Goal: Task Accomplishment & Management: Complete application form

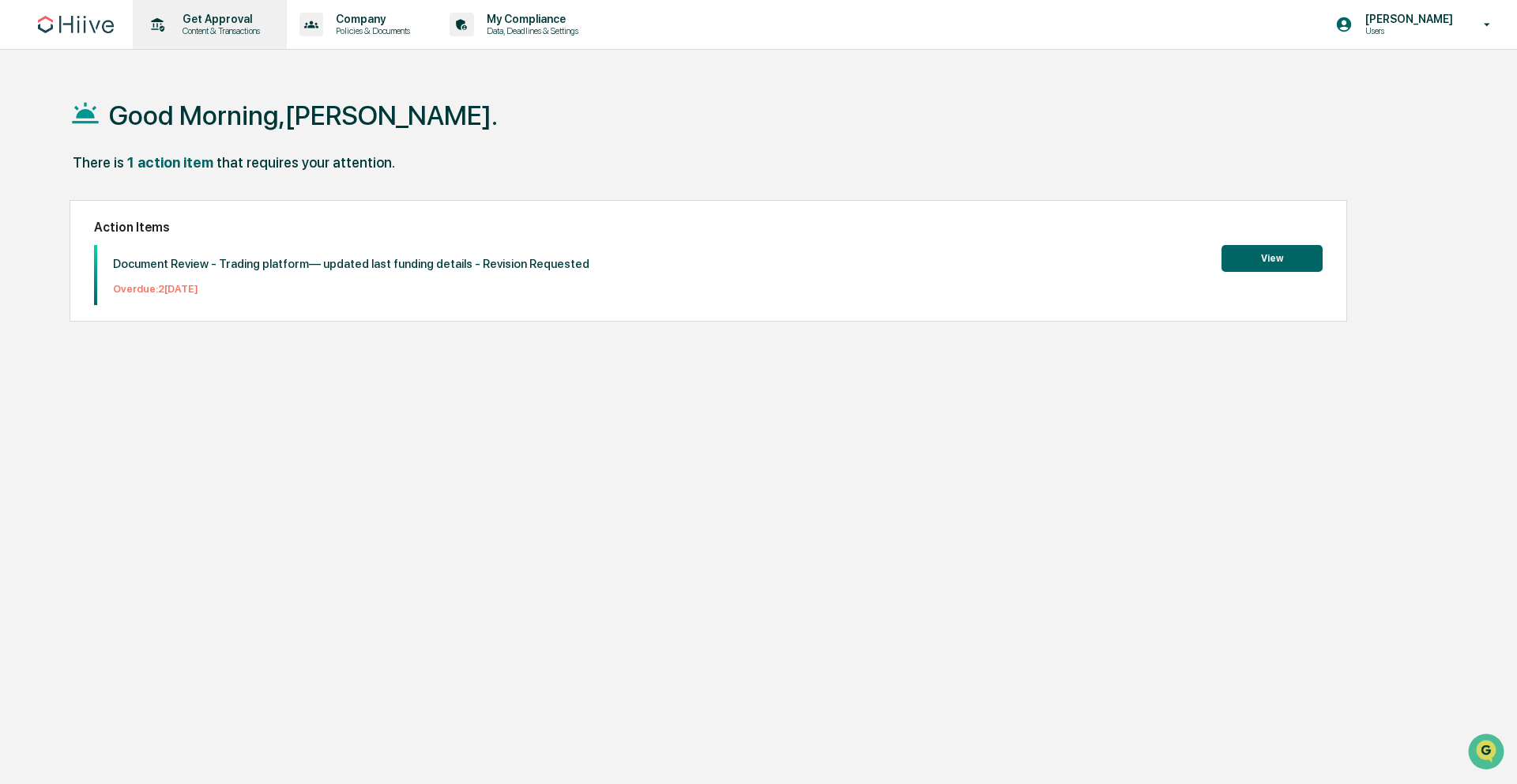
click at [194, 38] on div "Get Approval Content & Transactions" at bounding box center [207, 24] width 138 height 49
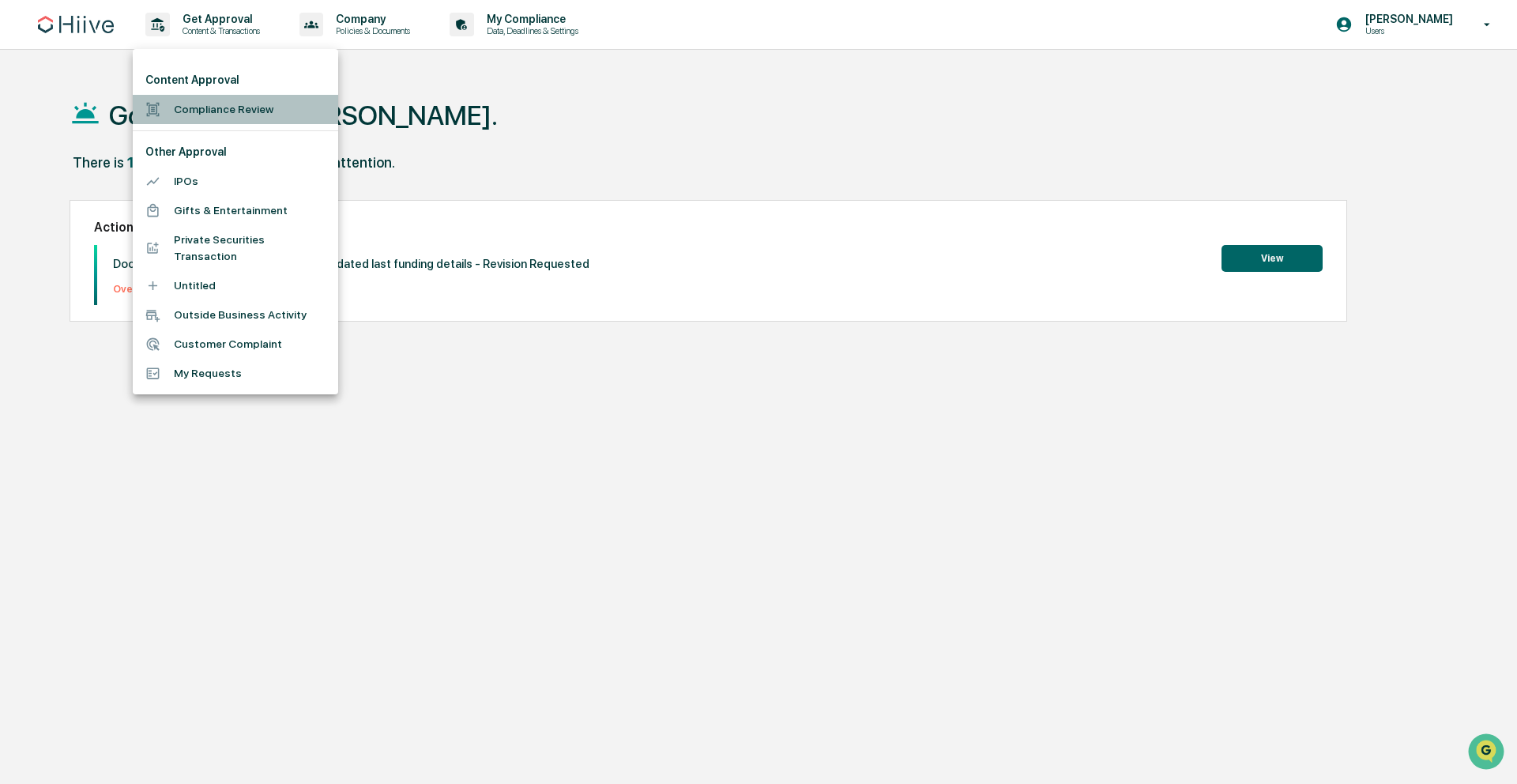
click at [208, 113] on li "Compliance Review" at bounding box center [235, 109] width 205 height 29
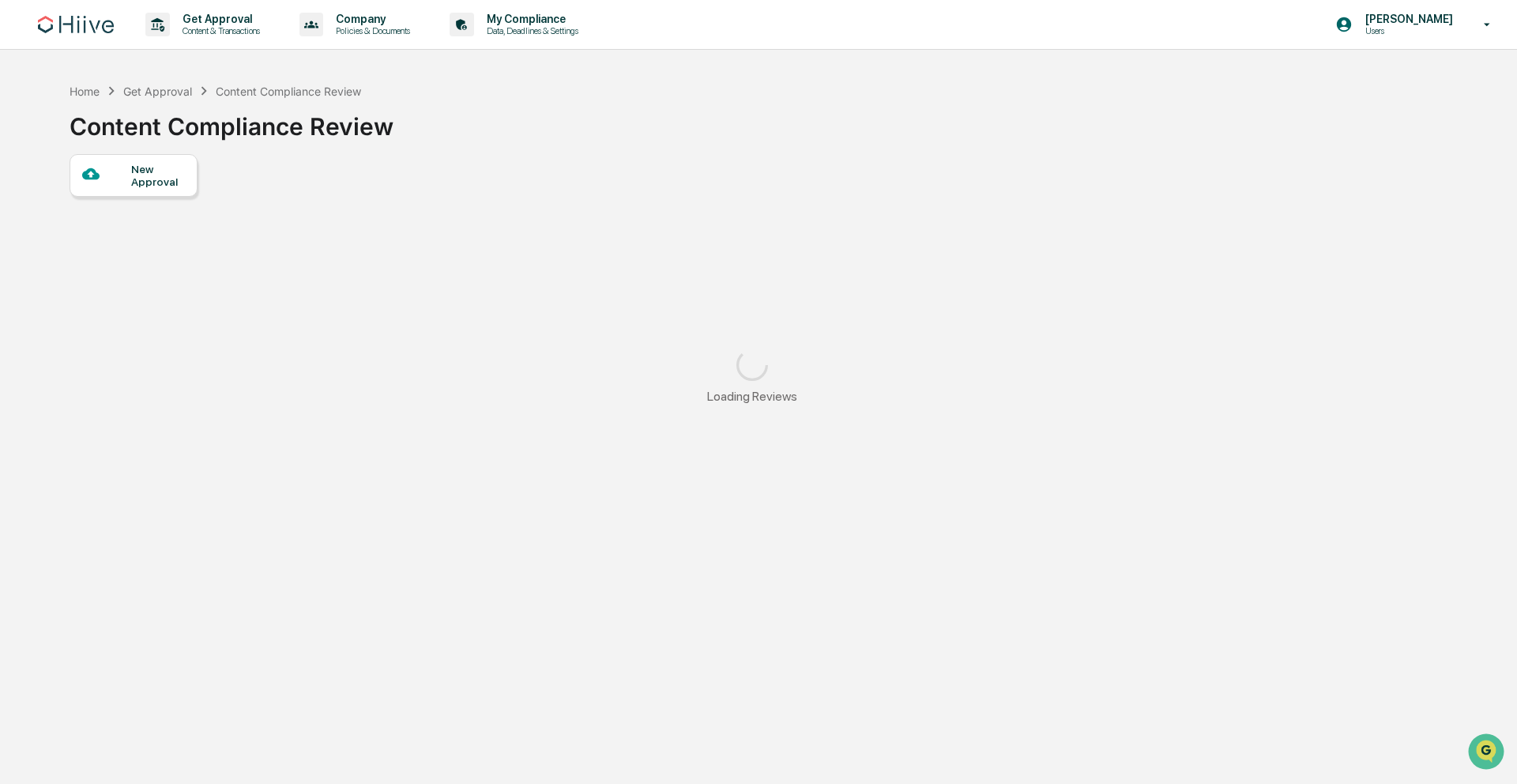
click at [178, 160] on div "New Approval" at bounding box center [133, 174] width 128 height 42
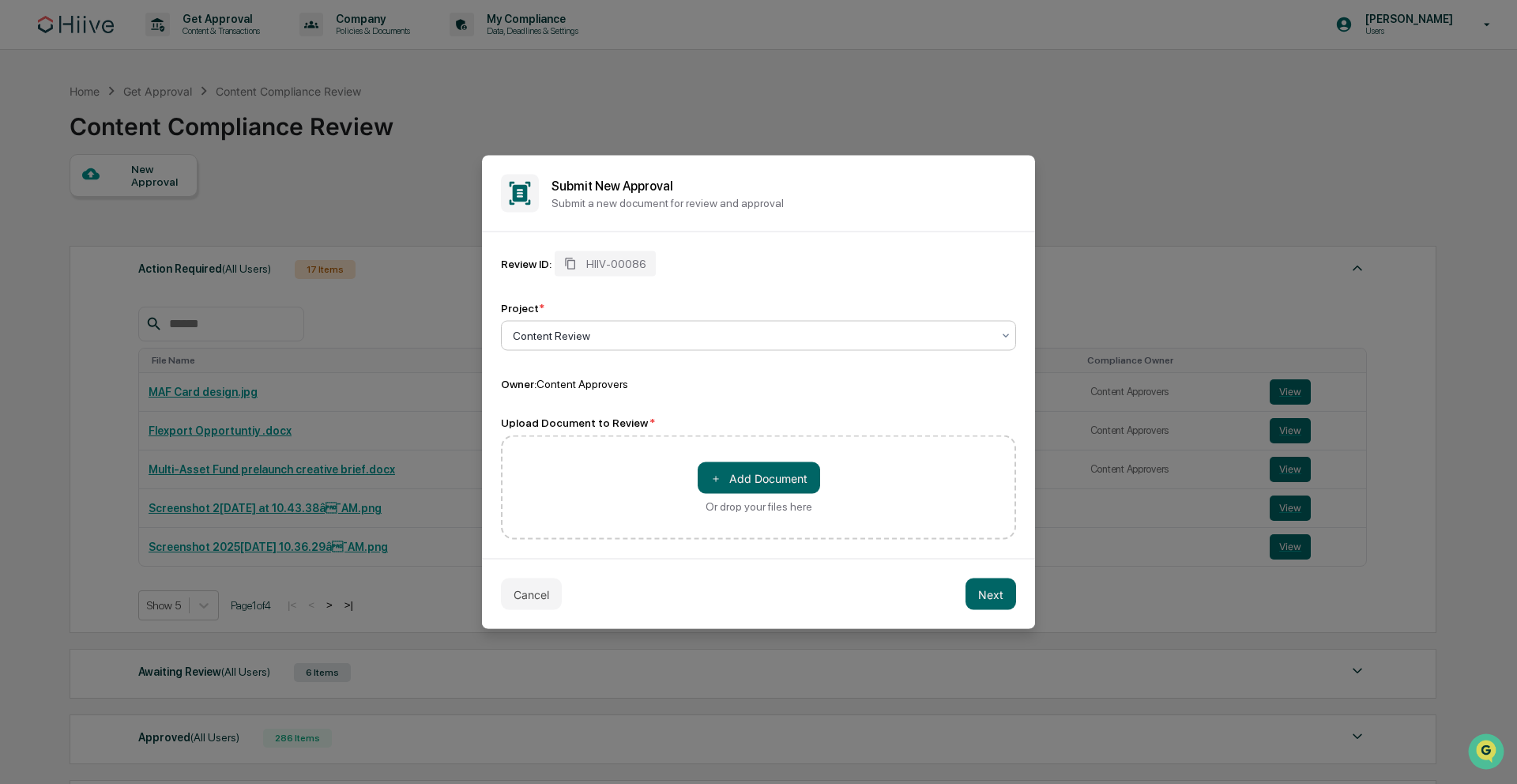
click at [675, 334] on div at bounding box center [752, 336] width 479 height 16
click at [669, 369] on div "Content Review" at bounding box center [759, 374] width 514 height 32
click at [746, 467] on button "＋ Add Document" at bounding box center [759, 478] width 123 height 32
click at [740, 484] on button "＋ Add Document" at bounding box center [759, 478] width 123 height 32
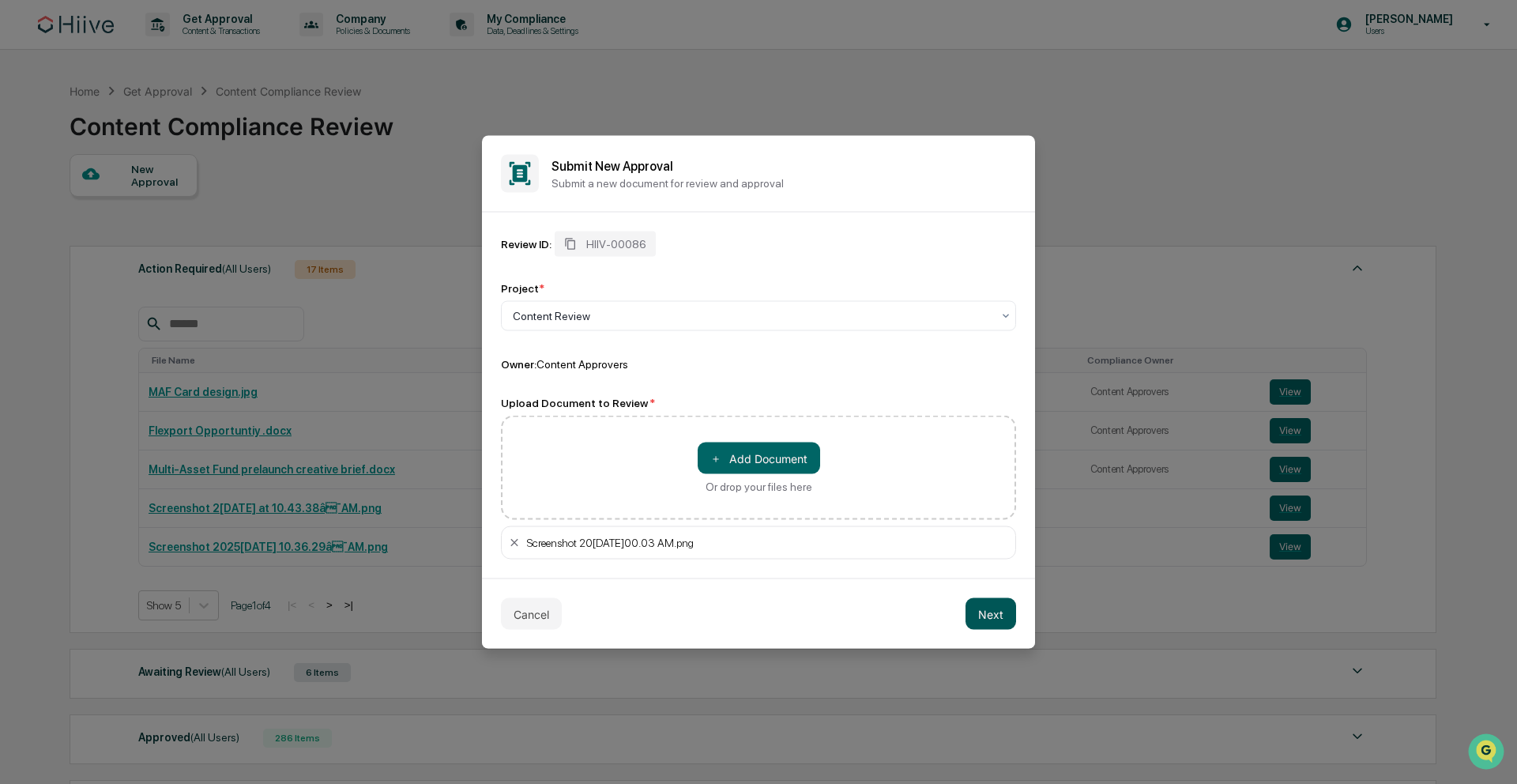
click at [1010, 627] on button "Next" at bounding box center [991, 614] width 51 height 32
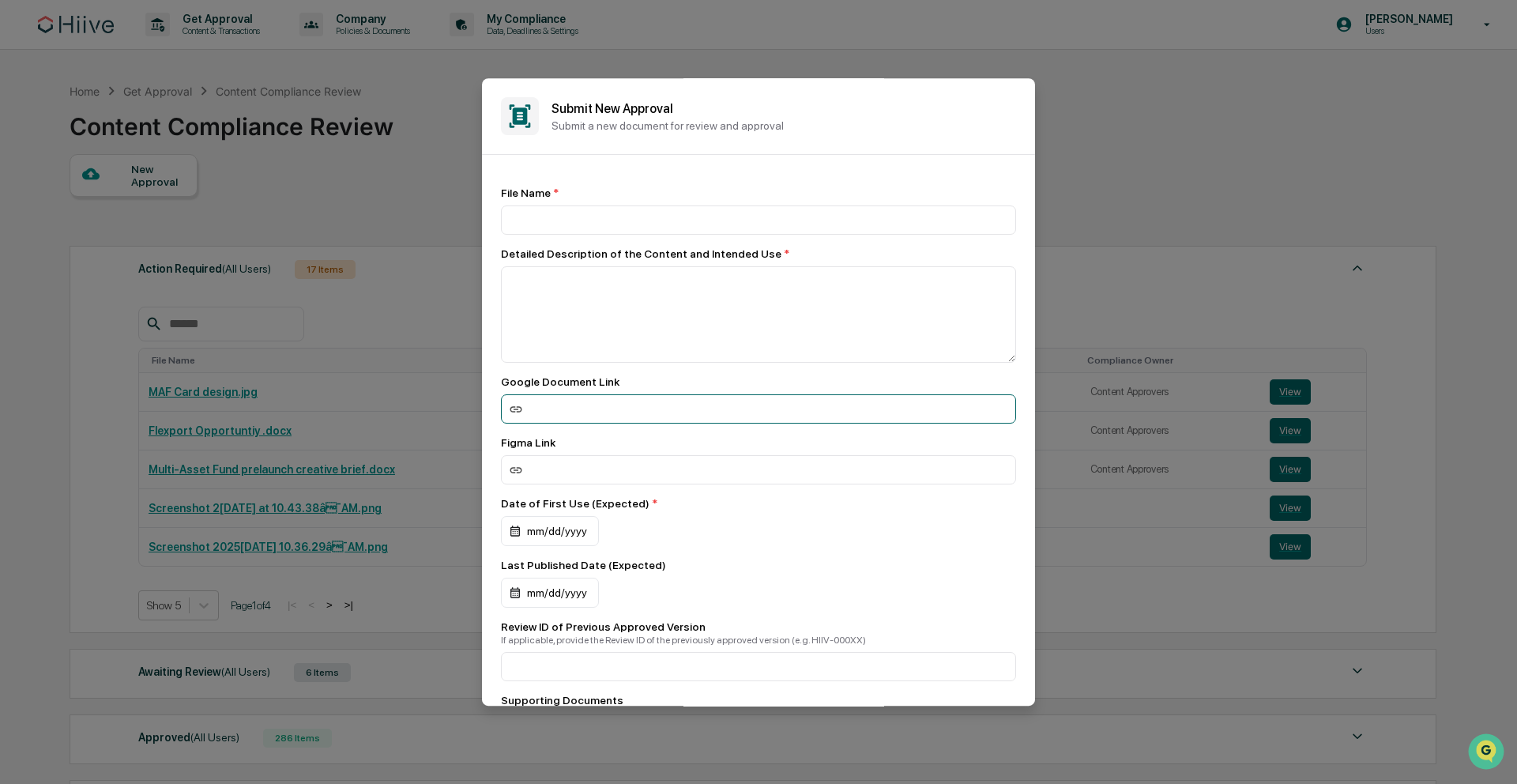
click at [674, 423] on input at bounding box center [758, 408] width 515 height 29
paste input "**********"
type input "**********"
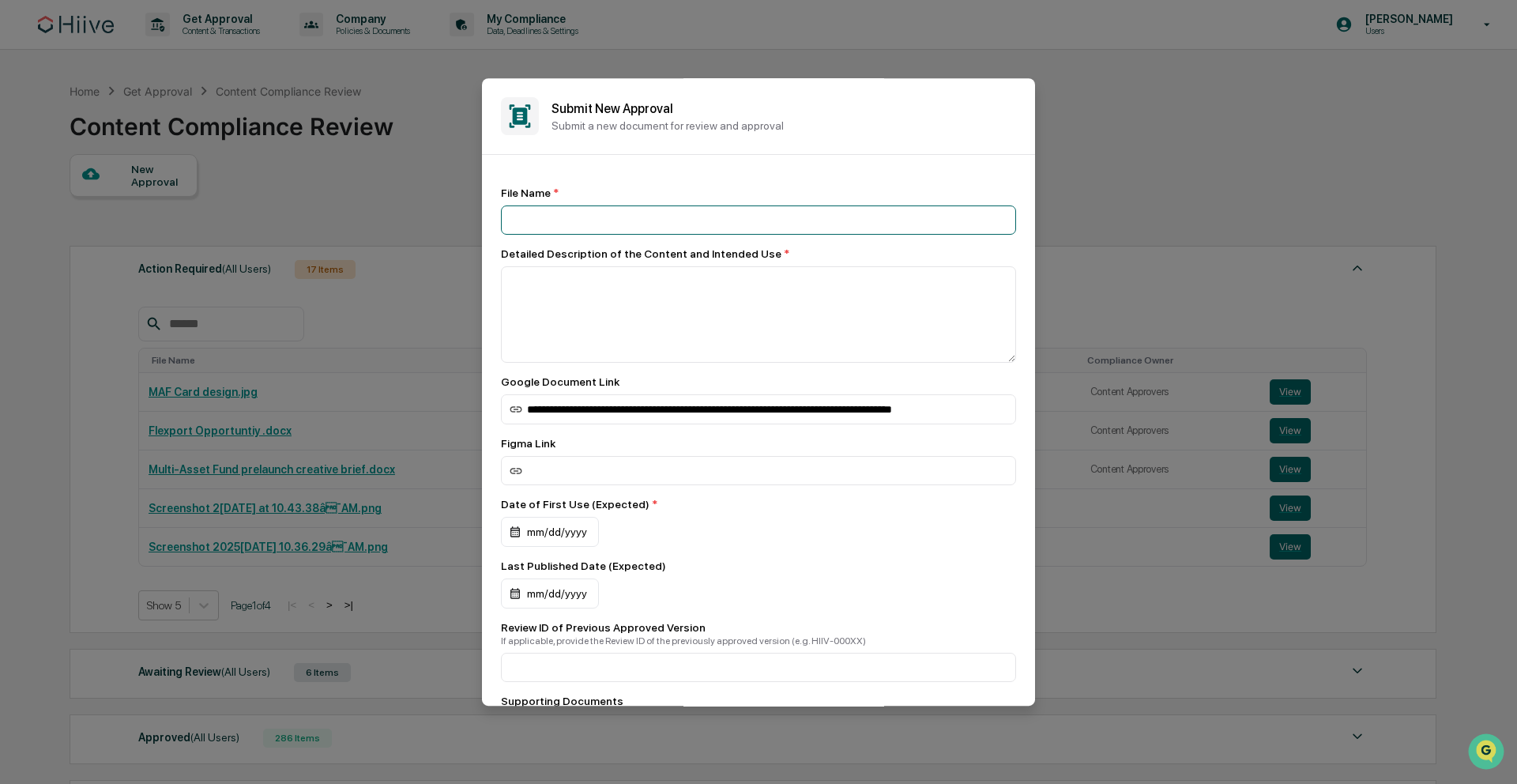
click at [685, 218] on input at bounding box center [758, 219] width 515 height 29
type input "**********"
click at [700, 378] on div "Google Document Link" at bounding box center [758, 381] width 515 height 12
click at [736, 340] on textarea at bounding box center [758, 314] width 515 height 97
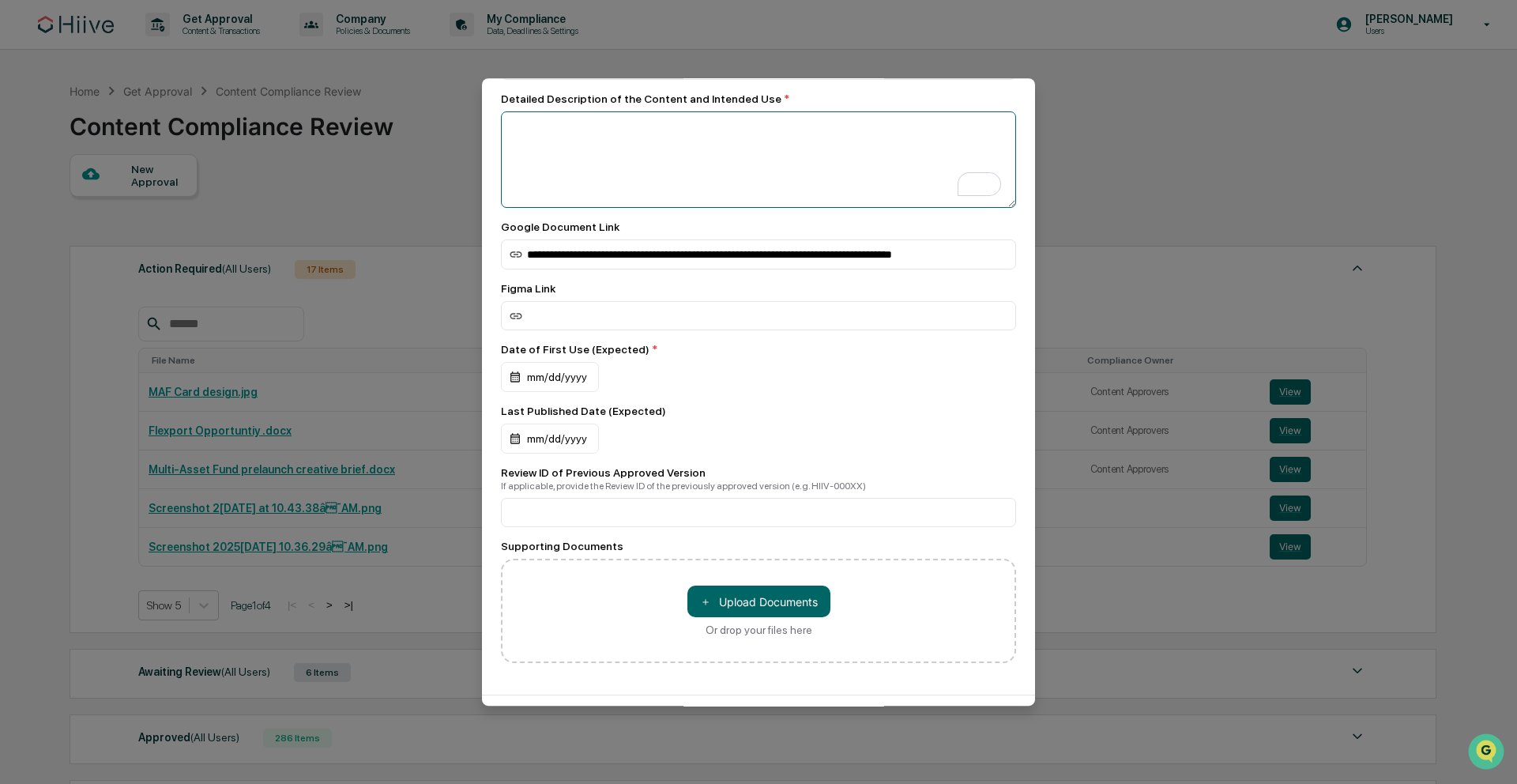
scroll to position [154, 0]
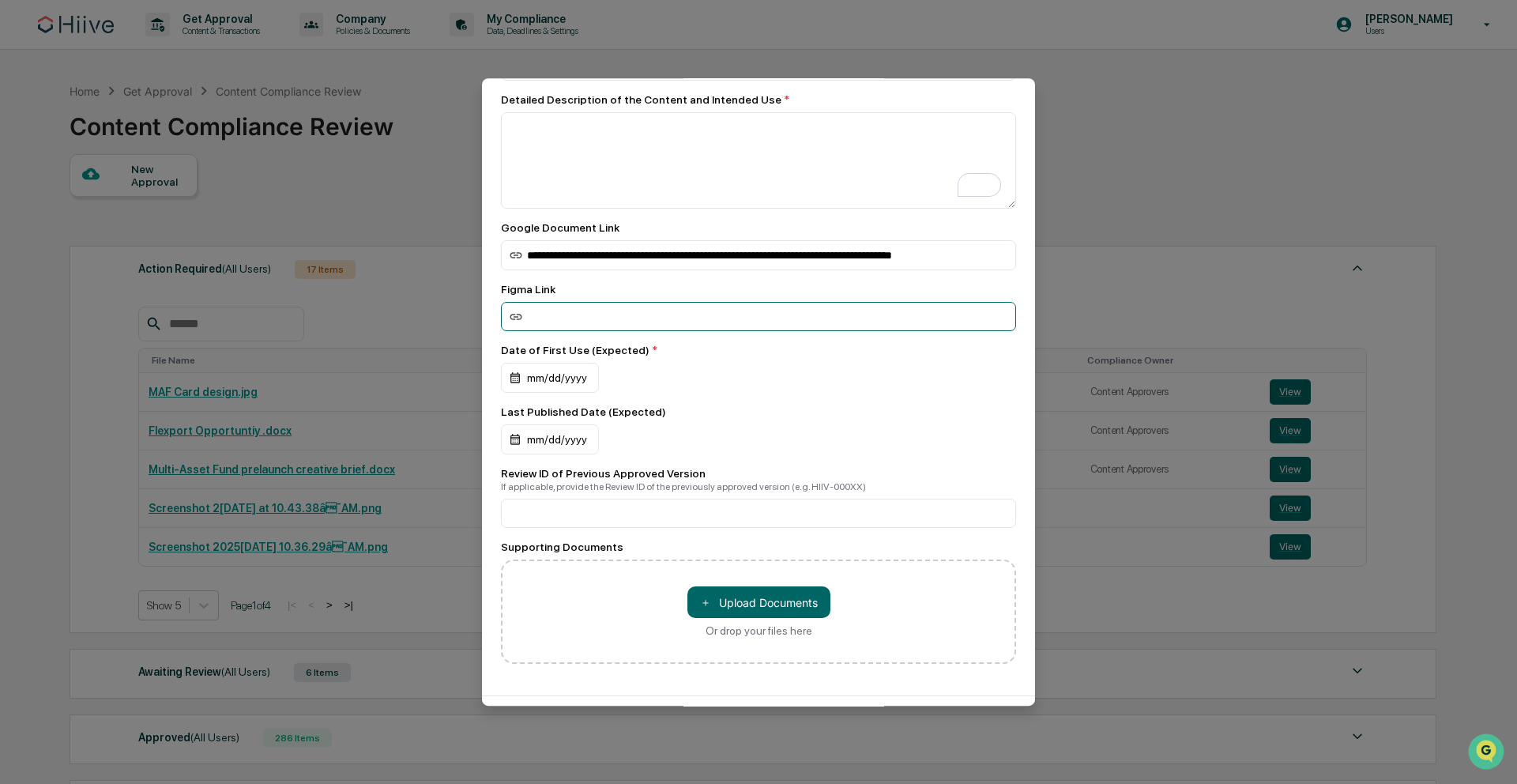
click at [574, 322] on input at bounding box center [758, 316] width 515 height 29
paste input "**********"
type input "**********"
click at [552, 622] on div "＋ Upload Documents Or drop your files here" at bounding box center [758, 611] width 515 height 104
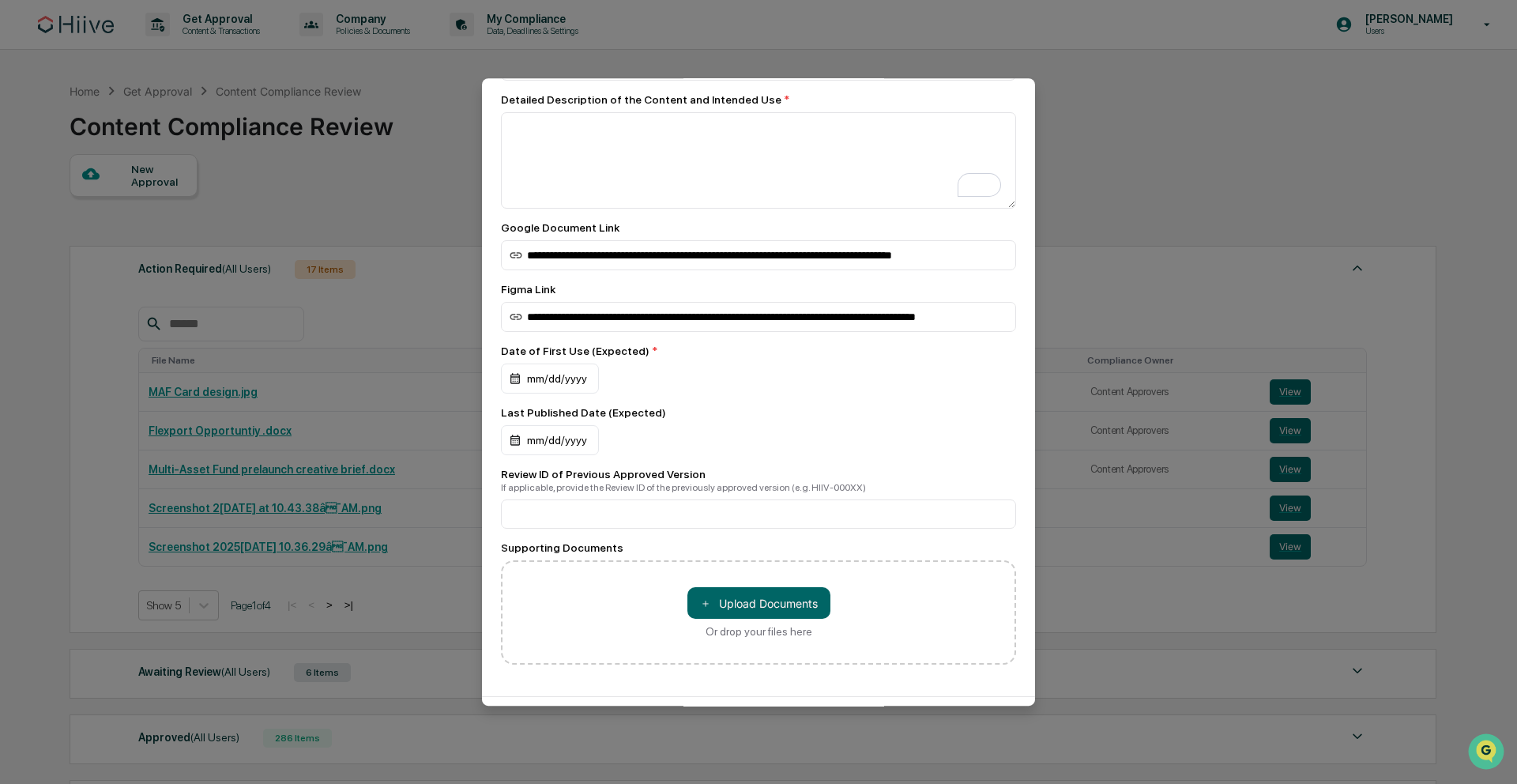
scroll to position [0, 0]
click at [575, 364] on div "Date of First Use (Expected) * mm/dd/yyyy" at bounding box center [758, 369] width 515 height 49
click at [570, 388] on div "mm/dd/yyyy" at bounding box center [550, 379] width 98 height 30
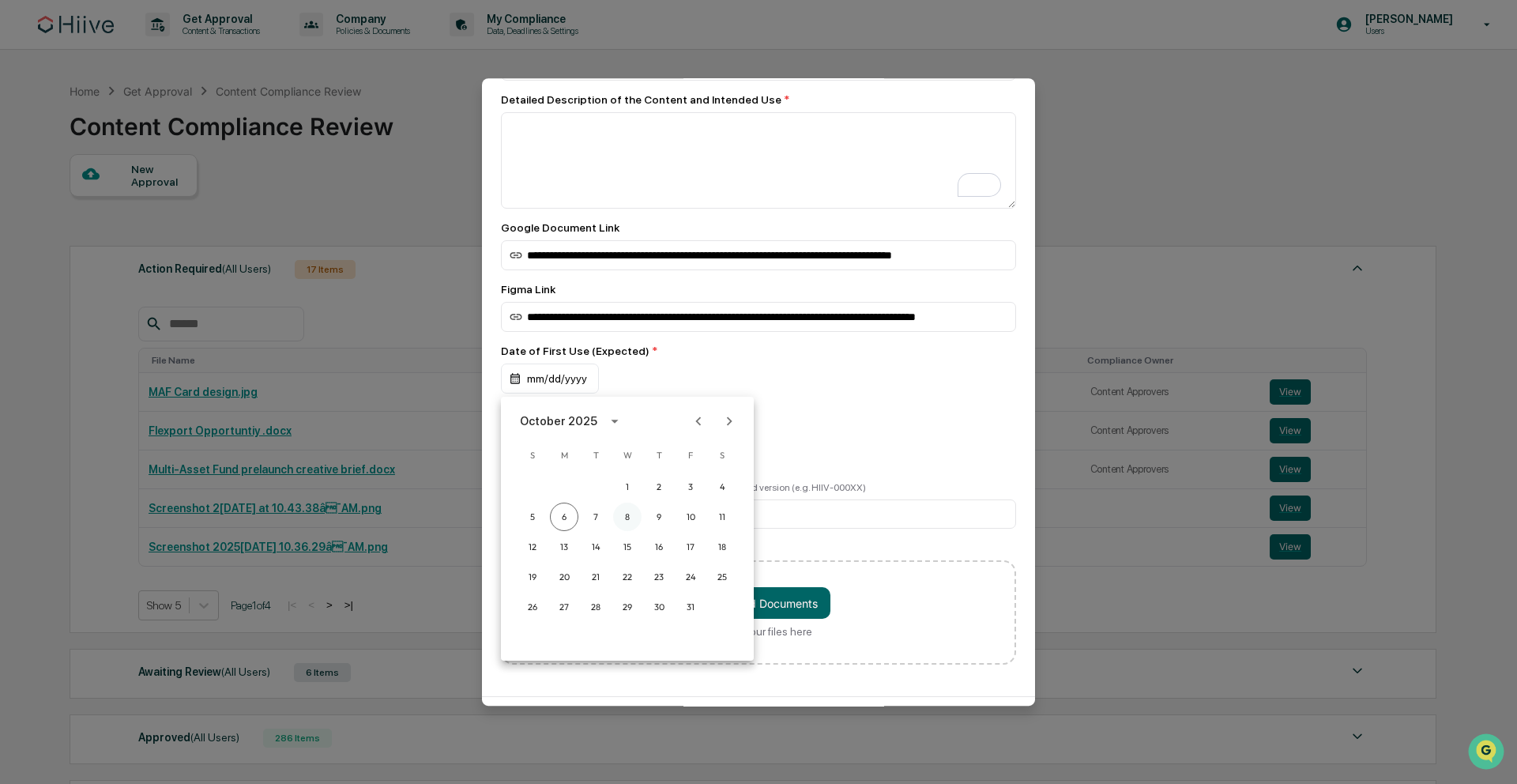
click at [630, 511] on button "8" at bounding box center [628, 517] width 28 height 28
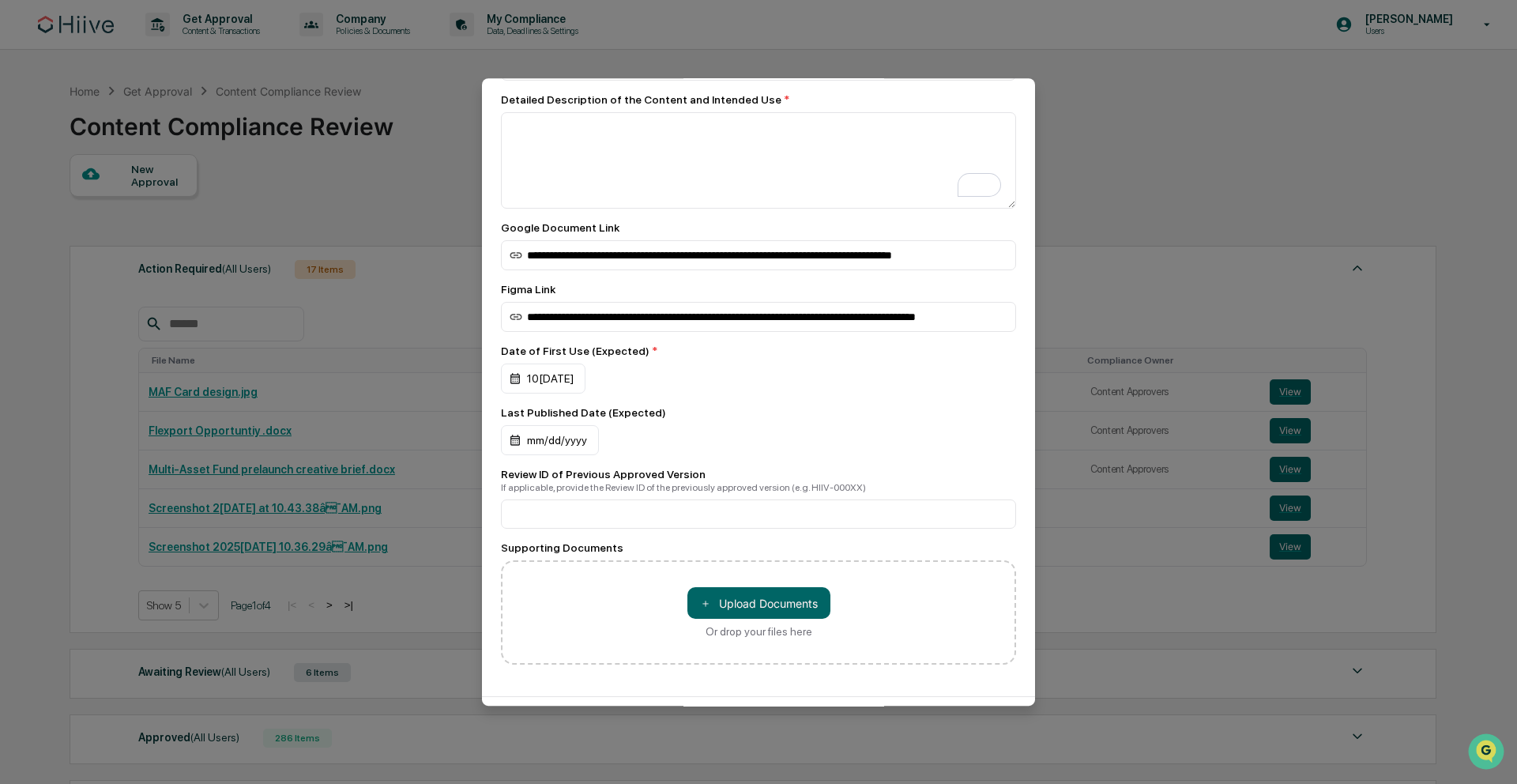
click at [837, 424] on div "Last Published Date (Expected) mm/dd/yyyy" at bounding box center [758, 430] width 515 height 49
click at [625, 518] on input at bounding box center [758, 513] width 515 height 29
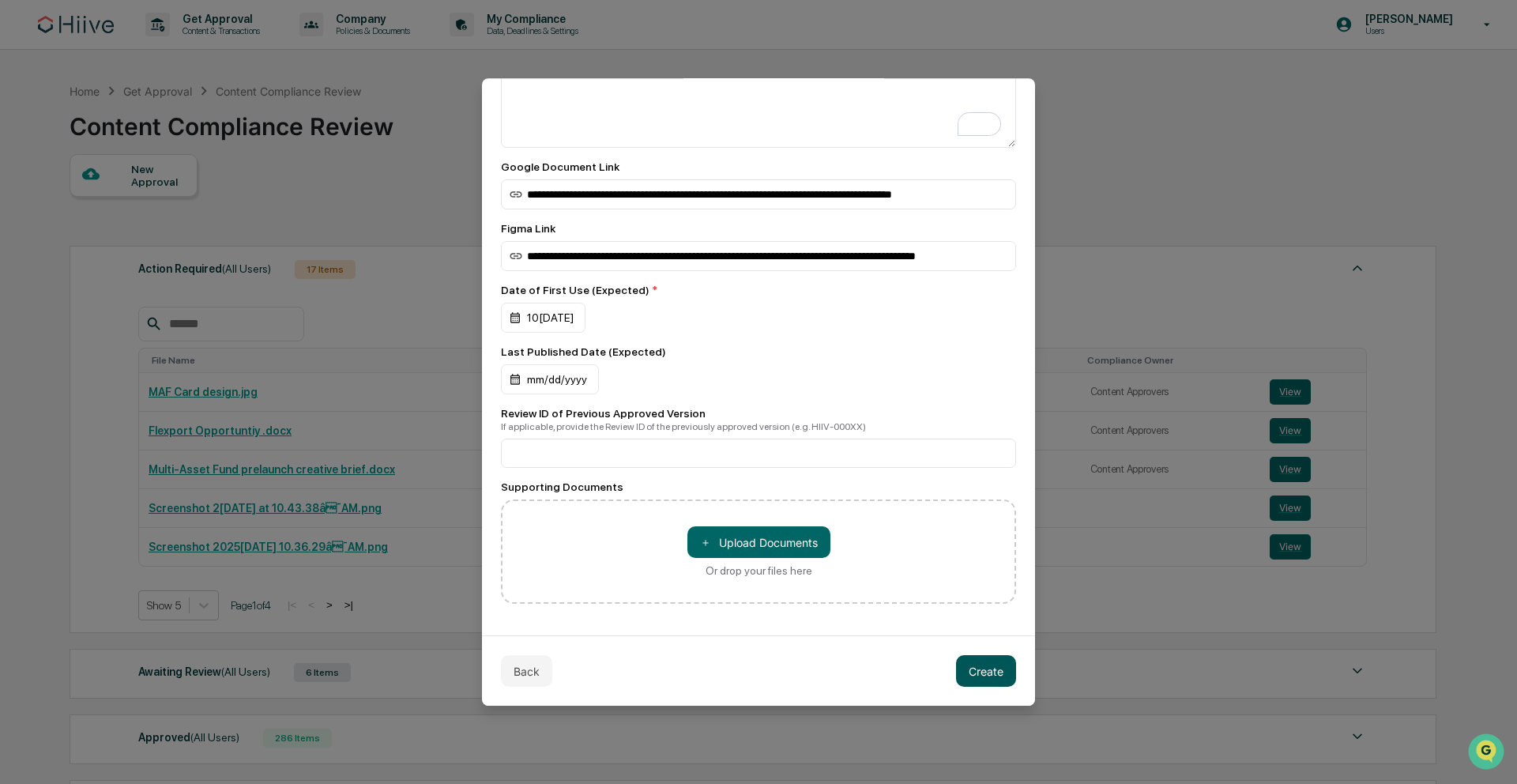
click at [986, 665] on button "Create" at bounding box center [986, 671] width 60 height 32
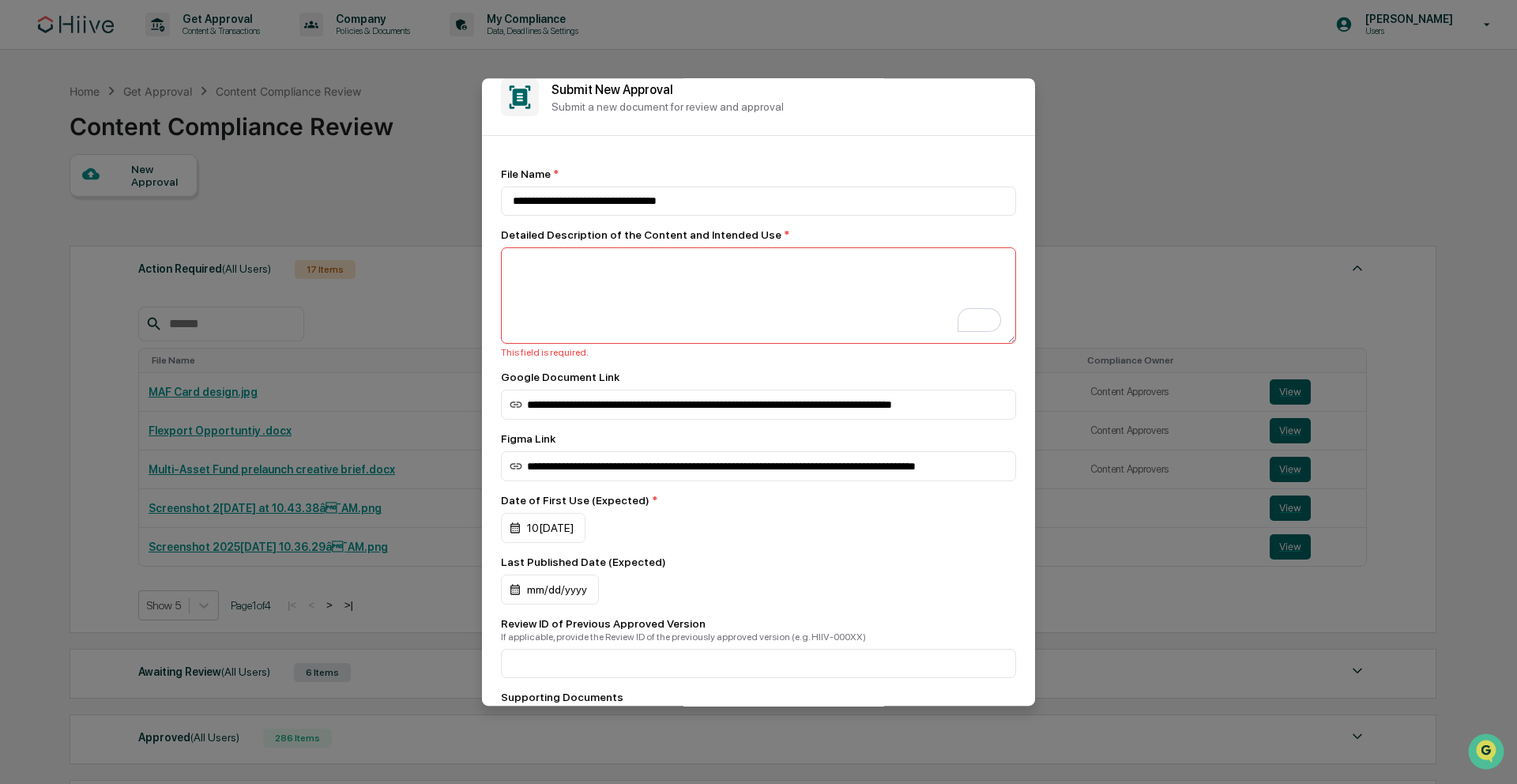
scroll to position [0, 0]
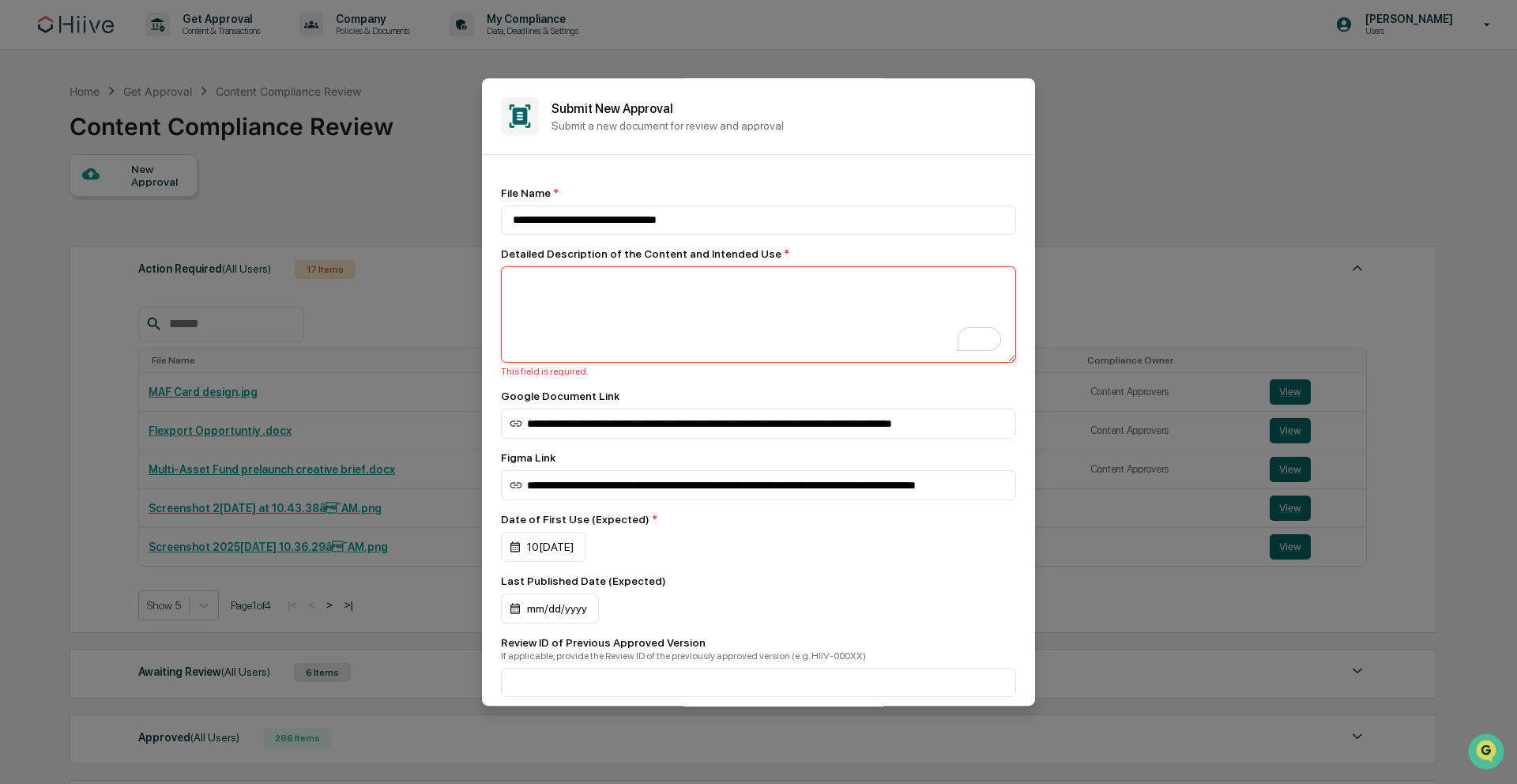
click at [769, 309] on textarea "To enrich screen reader interactions, please activate Accessibility in Grammarl…" at bounding box center [758, 314] width 515 height 97
drag, startPoint x: 722, startPoint y: 220, endPoint x: 418, endPoint y: 219, distance: 304.0
click at [418, 220] on body "Get Approval Content & Transactions Company Policies & Documents My Compliance …" at bounding box center [758, 487] width 1517 height 974
click at [553, 297] on textarea "To enrich screen reader interactions, please activate Accessibility in Grammarl…" at bounding box center [758, 314] width 515 height 97
paste textarea "**********"
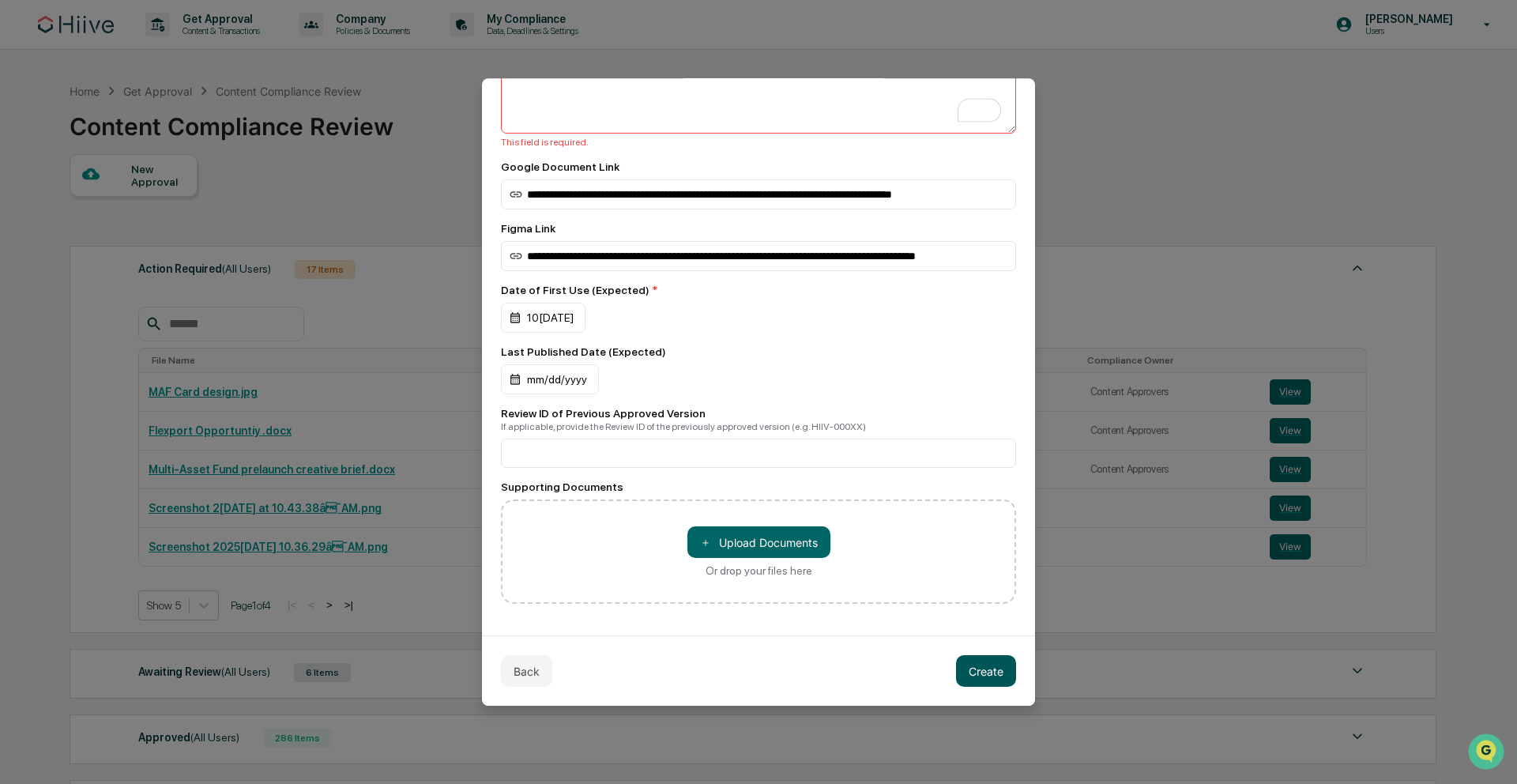
click at [987, 661] on button "Create" at bounding box center [986, 671] width 60 height 32
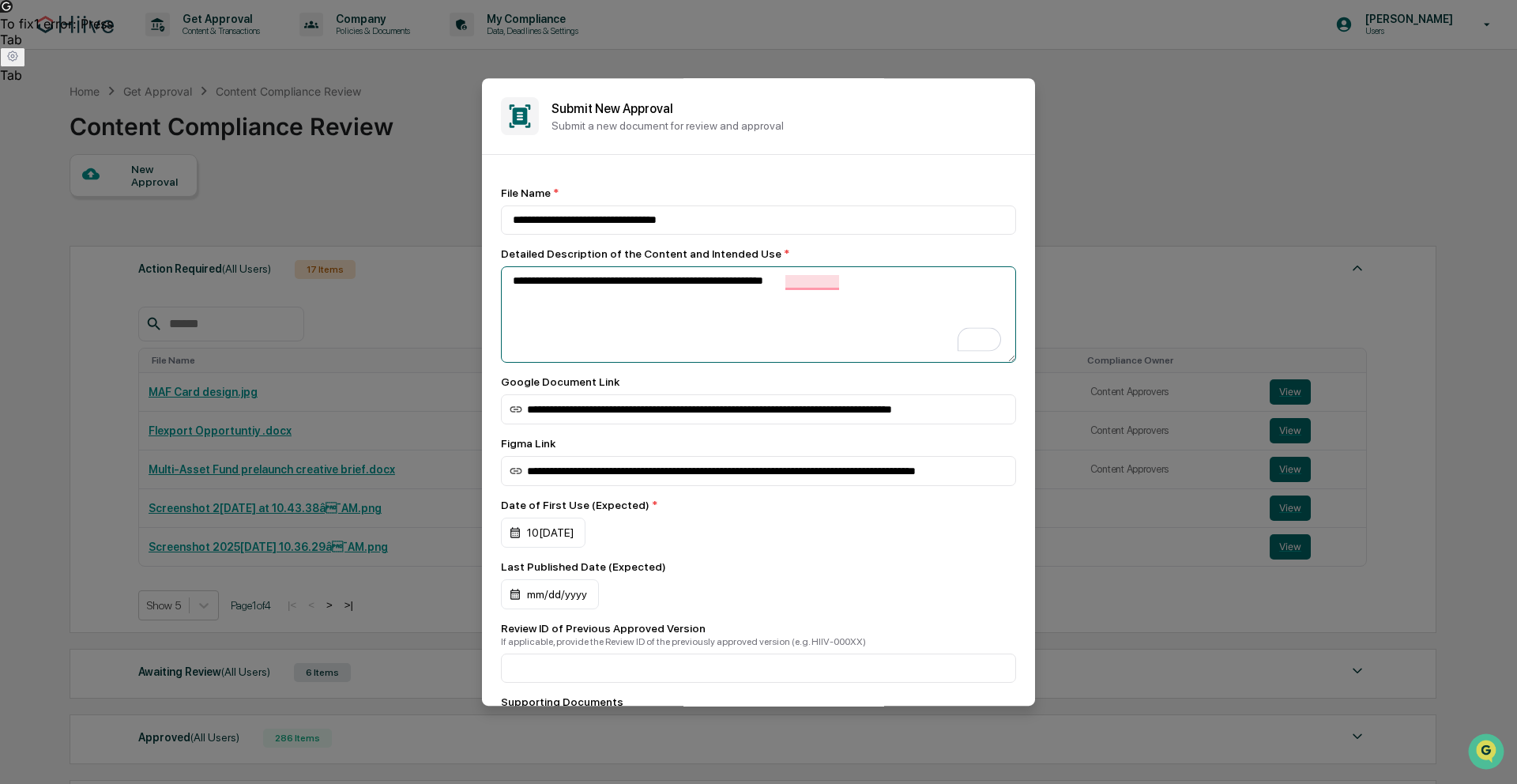
click at [886, 285] on textarea "**********" at bounding box center [758, 314] width 515 height 97
type textarea "**********"
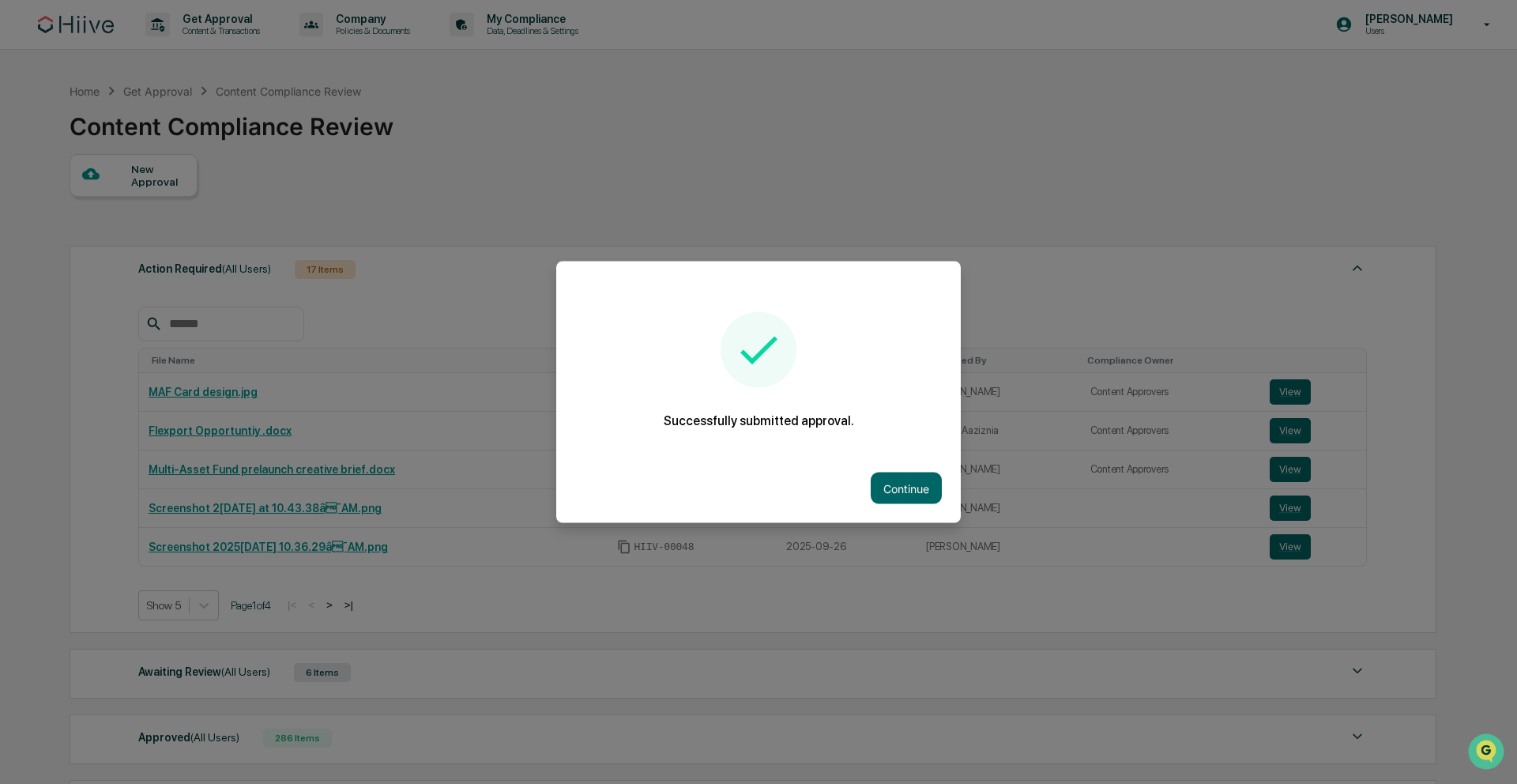
click button "Continue" at bounding box center [906, 489] width 71 height 32
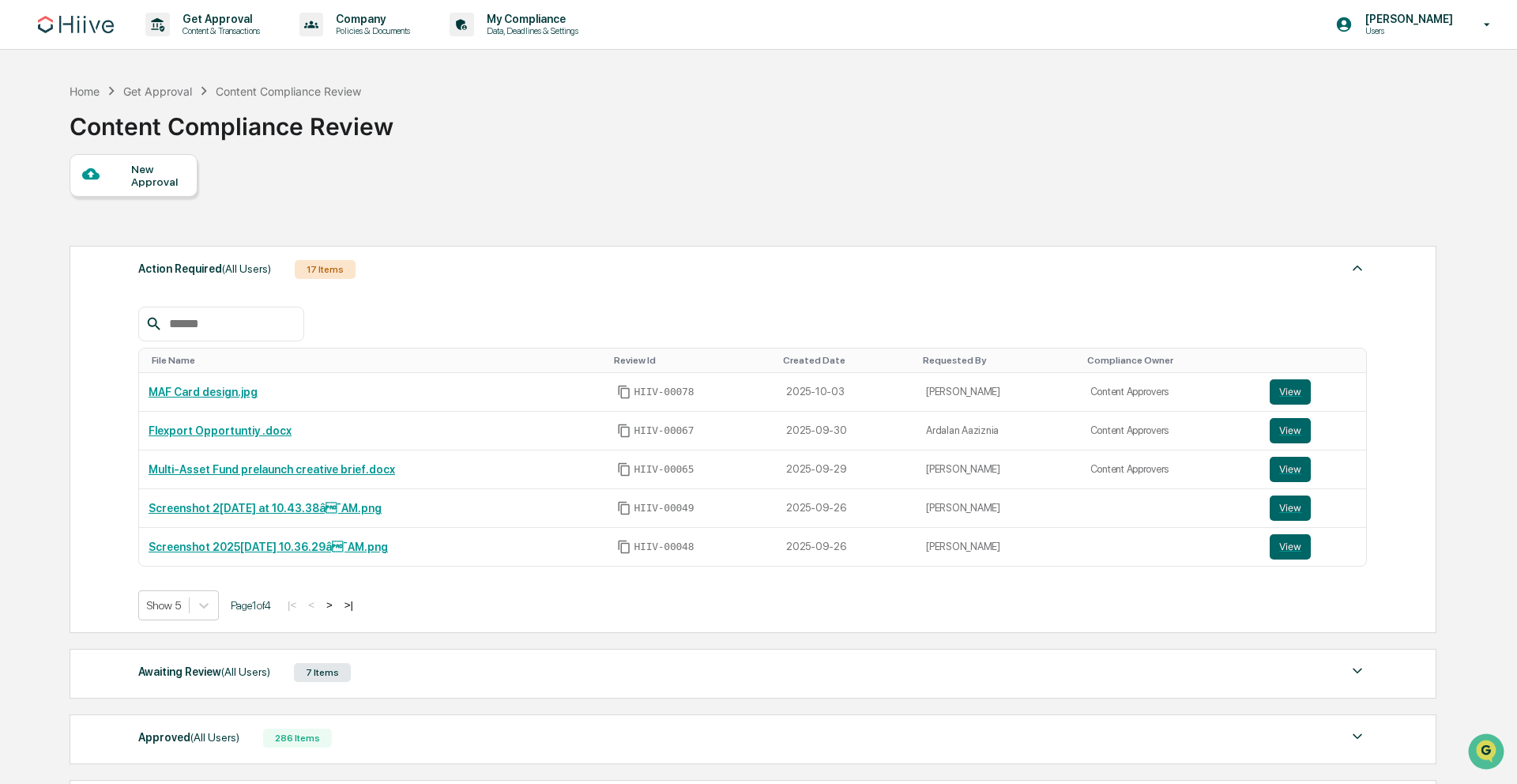
scroll to position [190, 0]
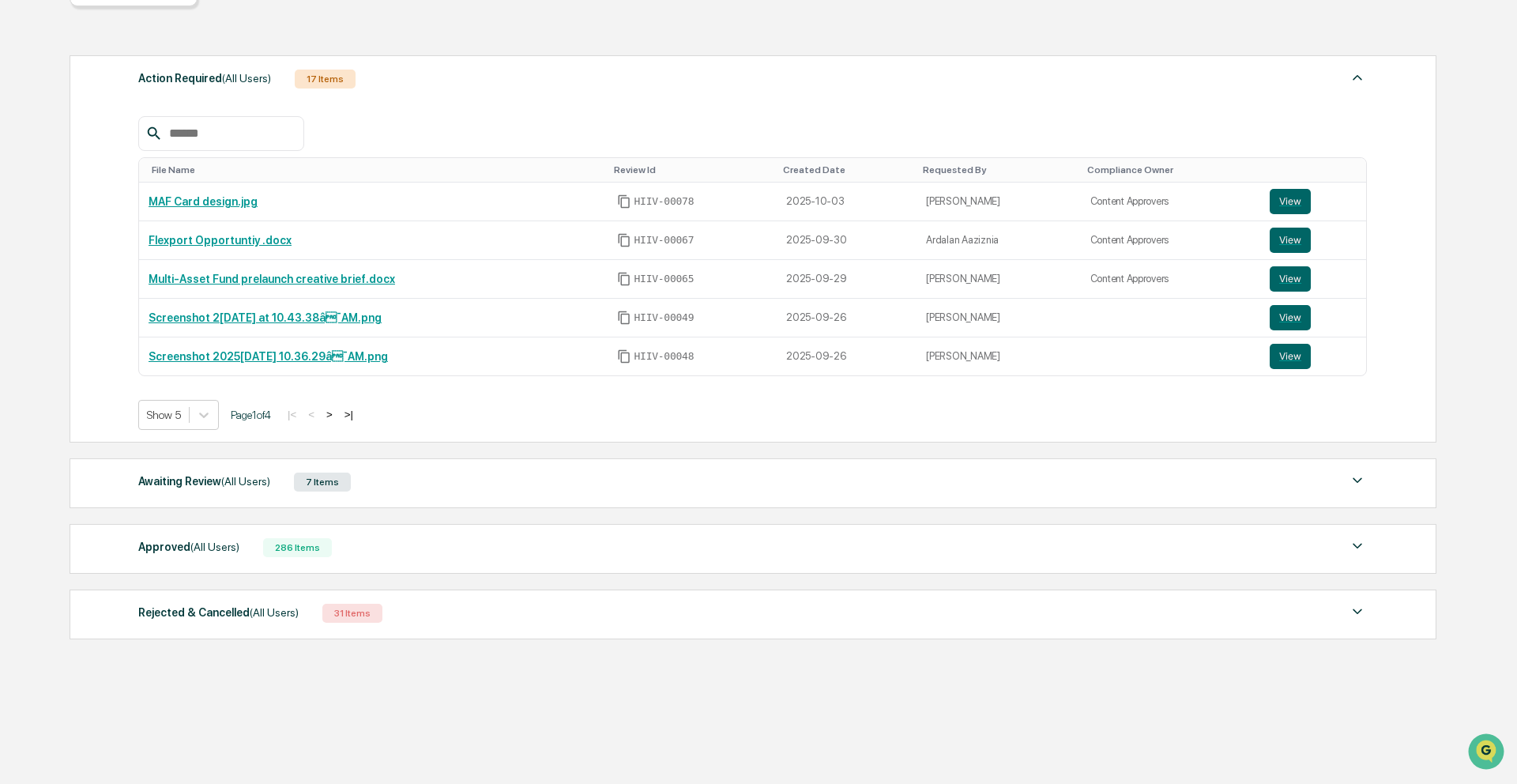
click at [270, 483] on span "(All Users)" at bounding box center [246, 480] width 49 height 12
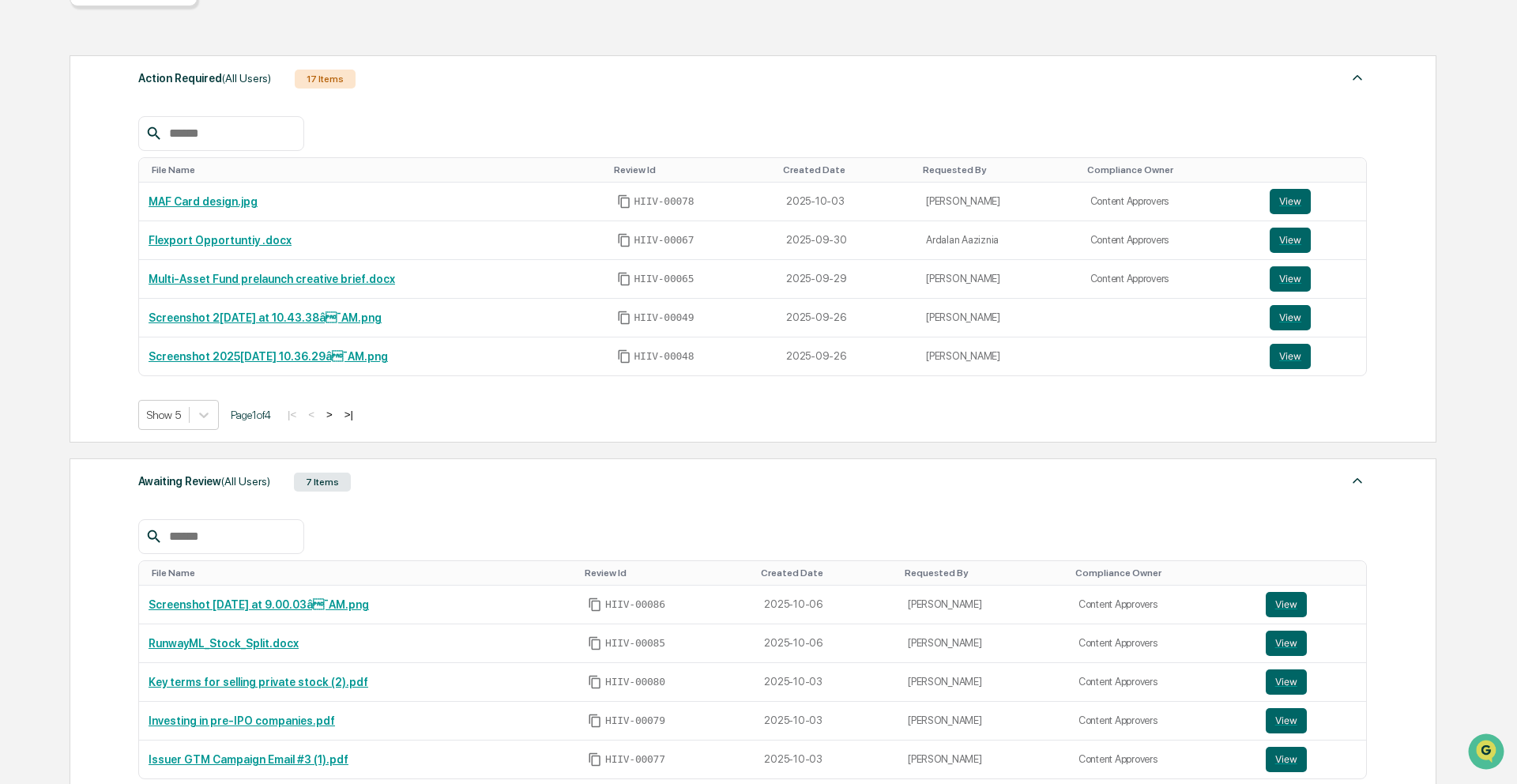
click at [270, 477] on span "(All Users)" at bounding box center [246, 480] width 49 height 12
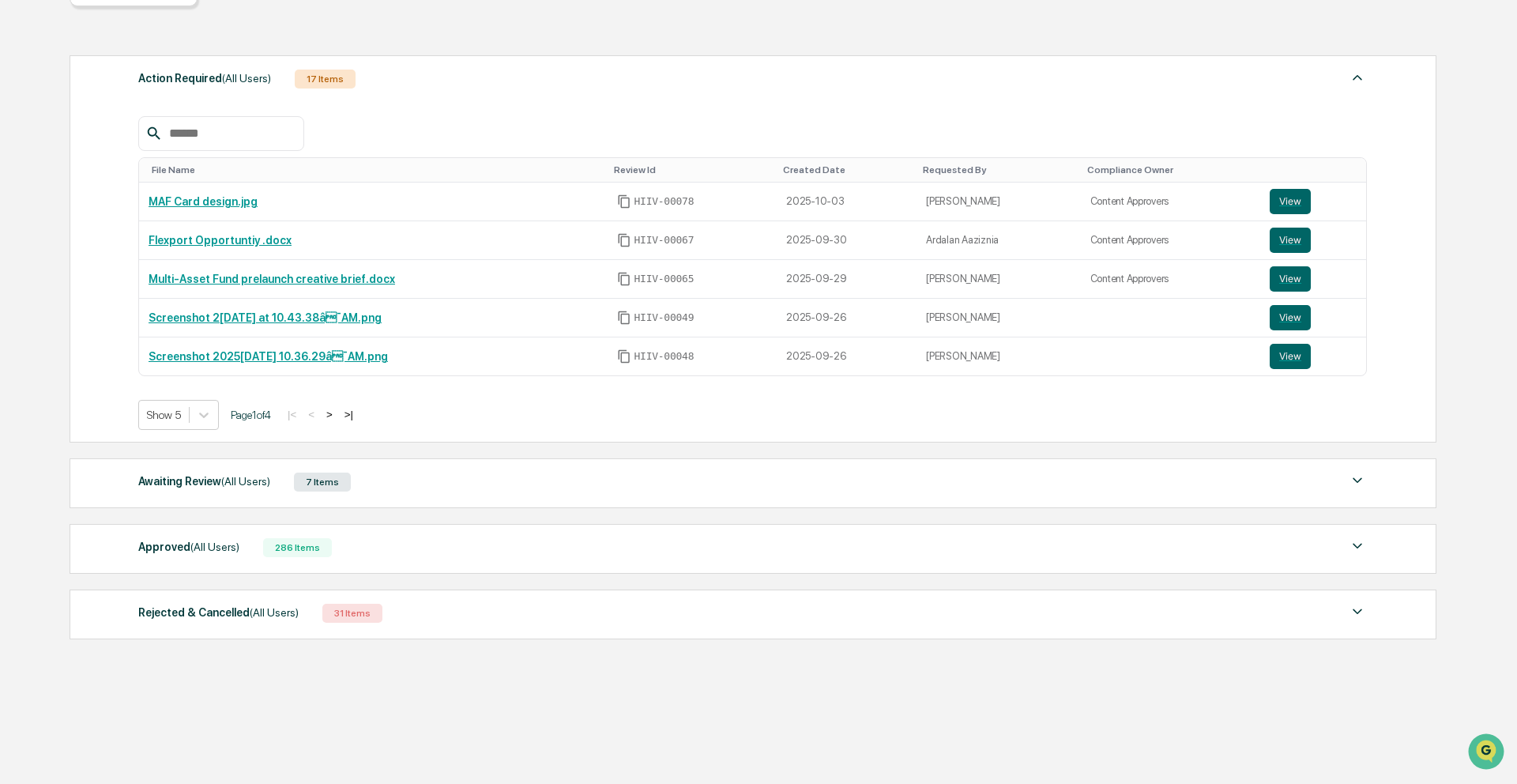
click at [270, 477] on span "(All Users)" at bounding box center [246, 480] width 49 height 12
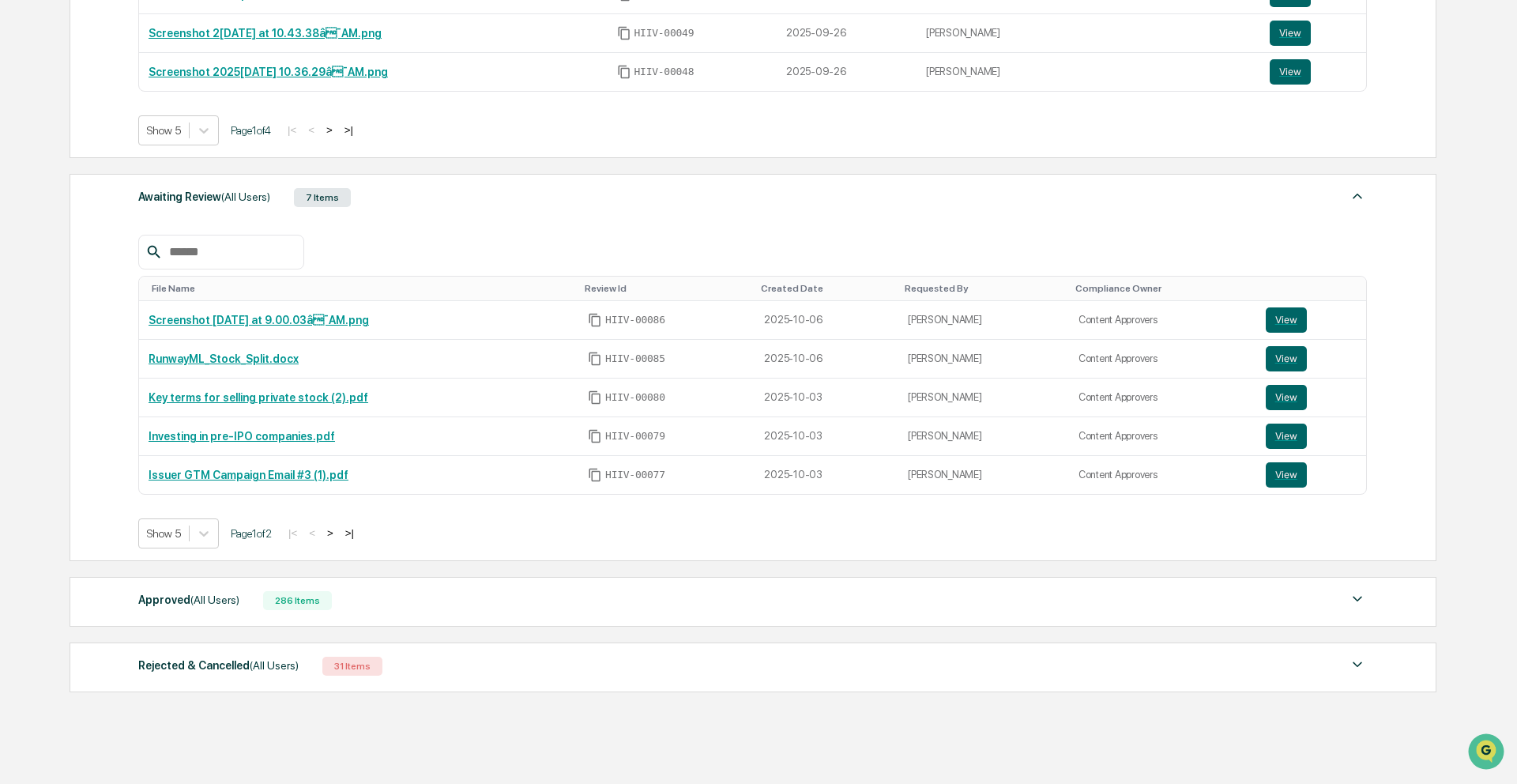
scroll to position [470, 0]
